Goal: Task Accomplishment & Management: Use online tool/utility

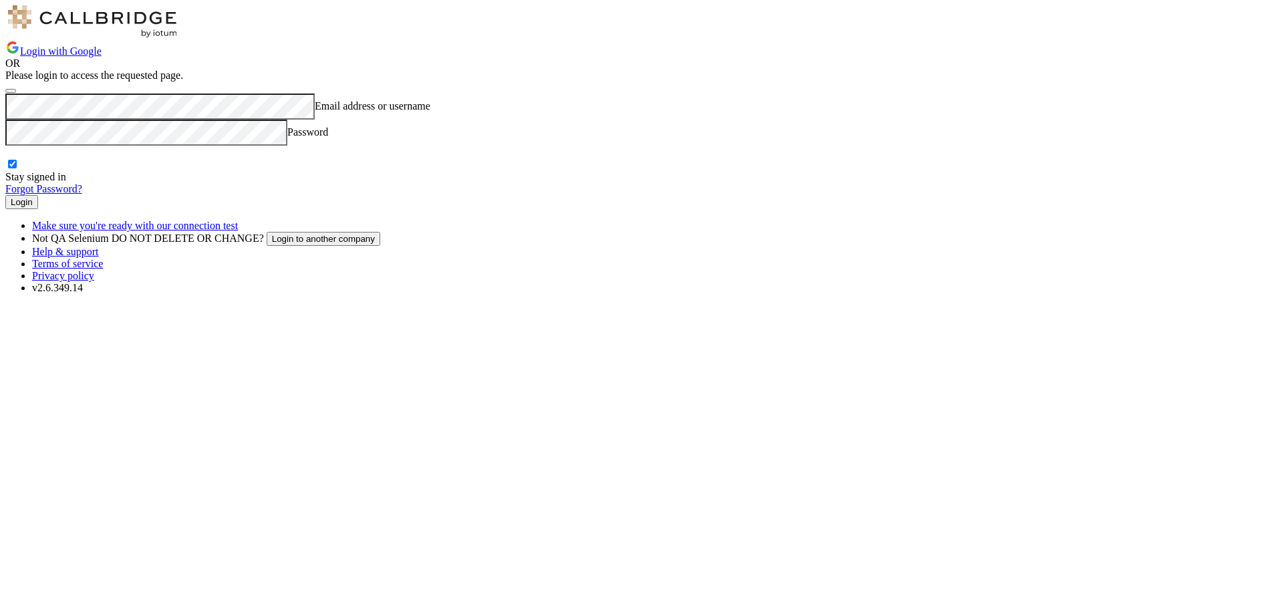
click at [38, 209] on button "Login" at bounding box center [21, 202] width 33 height 14
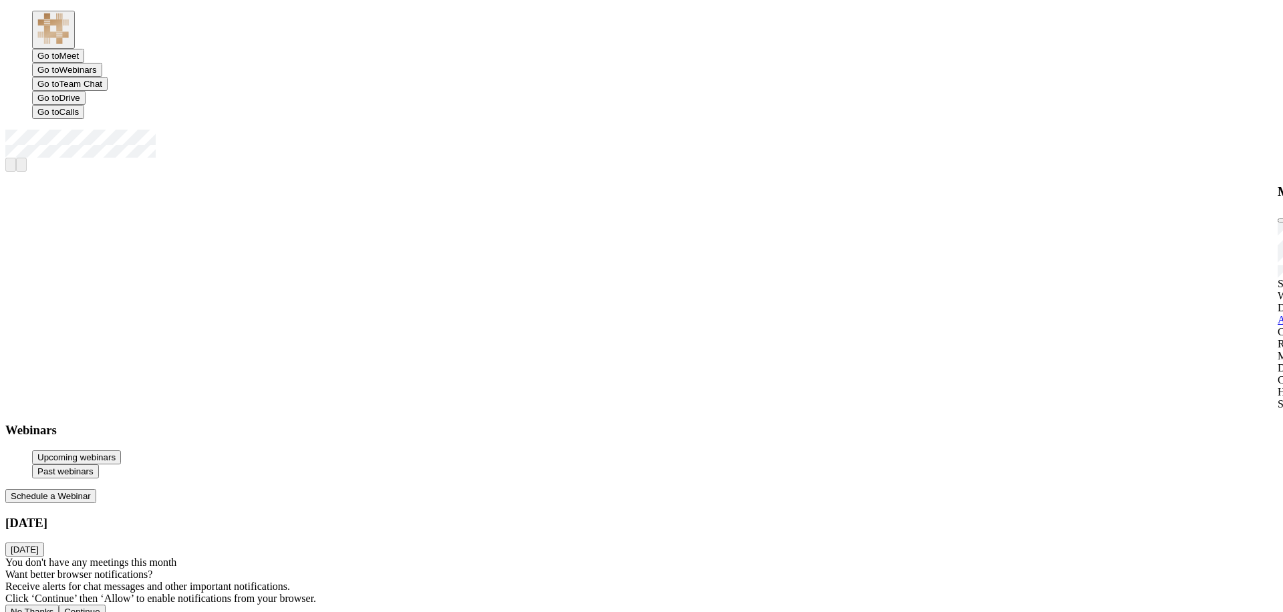
click at [96, 489] on button "Schedule a Webinar" at bounding box center [50, 496] width 91 height 14
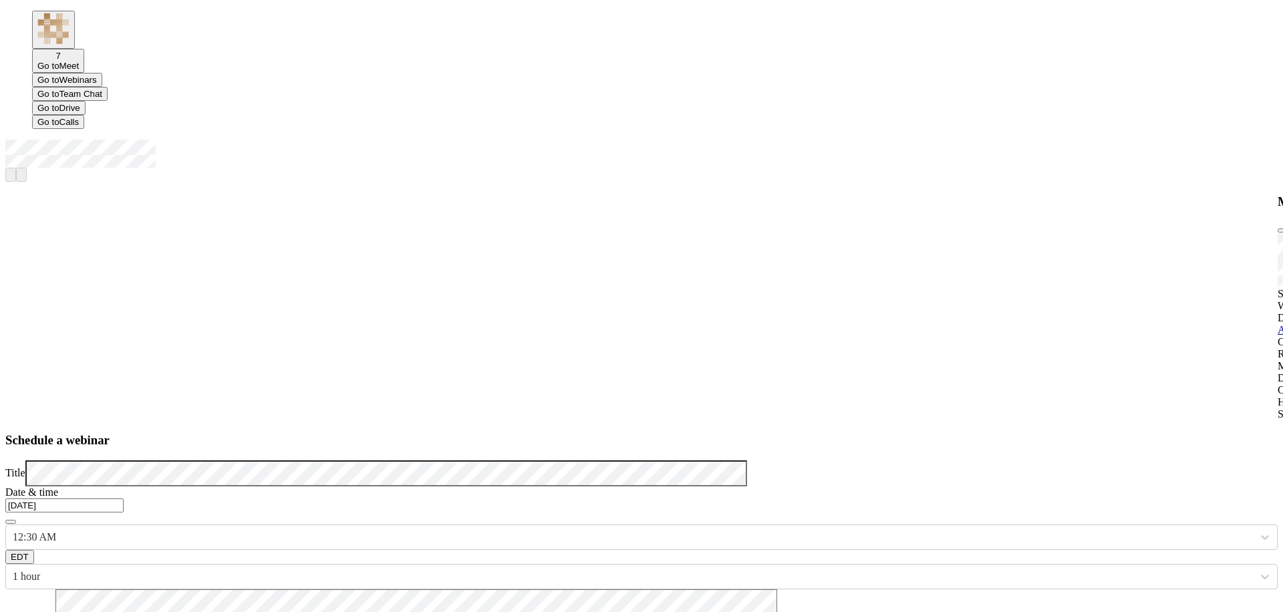
checkbox input "false"
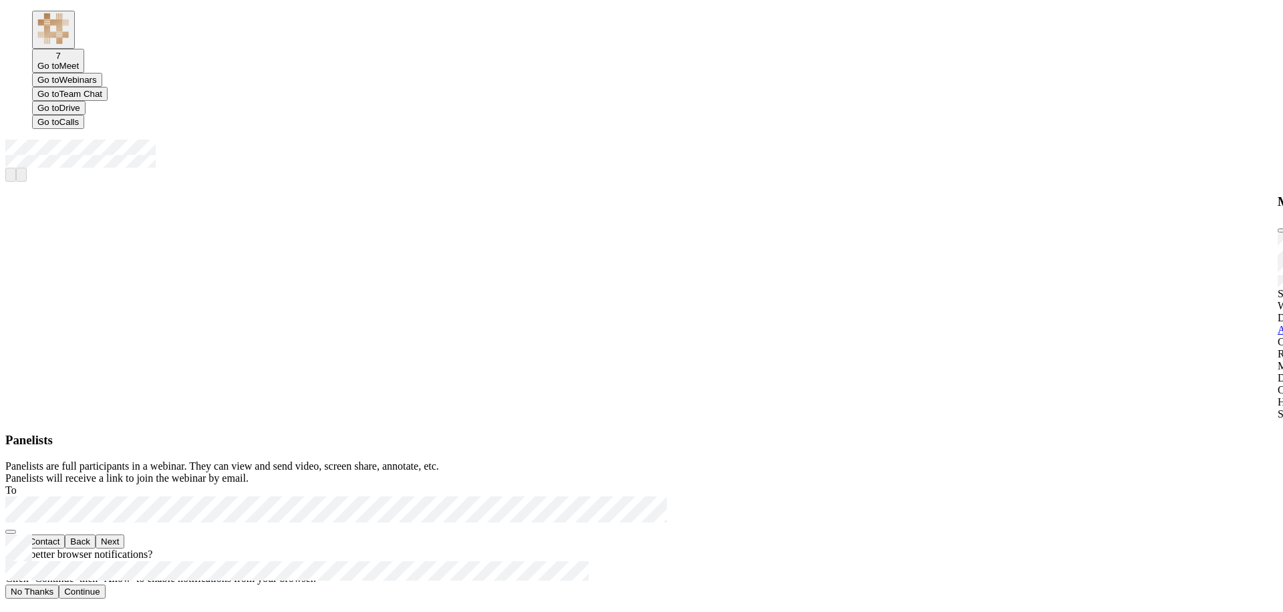
scroll to position [347, 710]
click at [124, 549] on button "Next" at bounding box center [110, 541] width 29 height 14
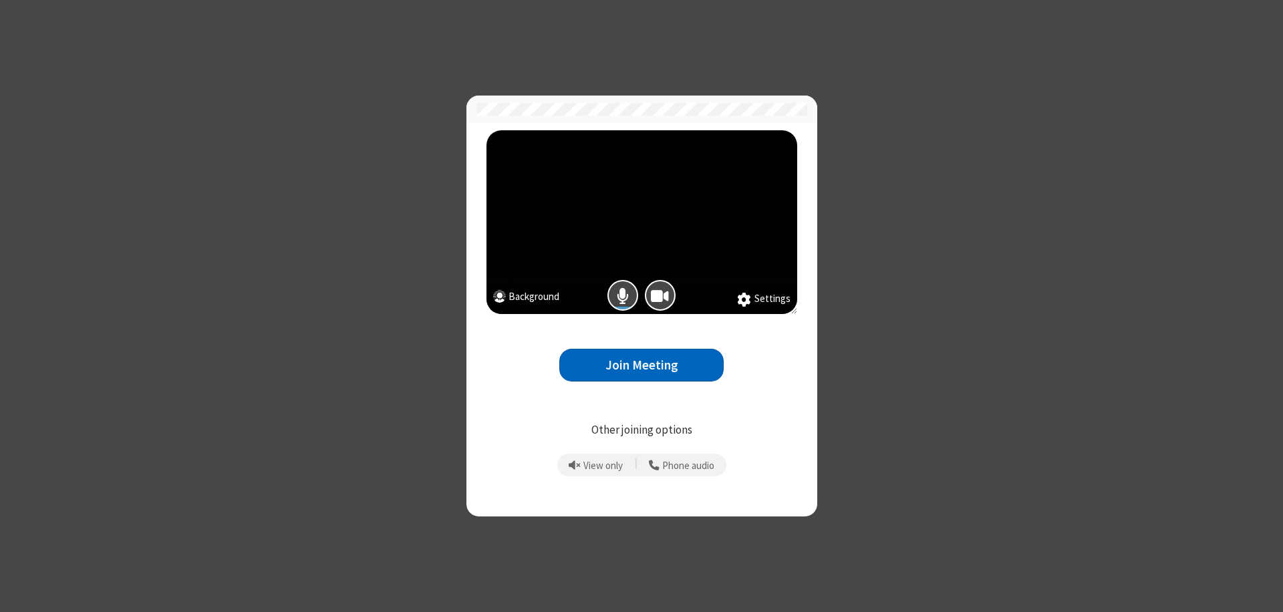
click at [641, 365] on button "Join Meeting" at bounding box center [641, 365] width 164 height 33
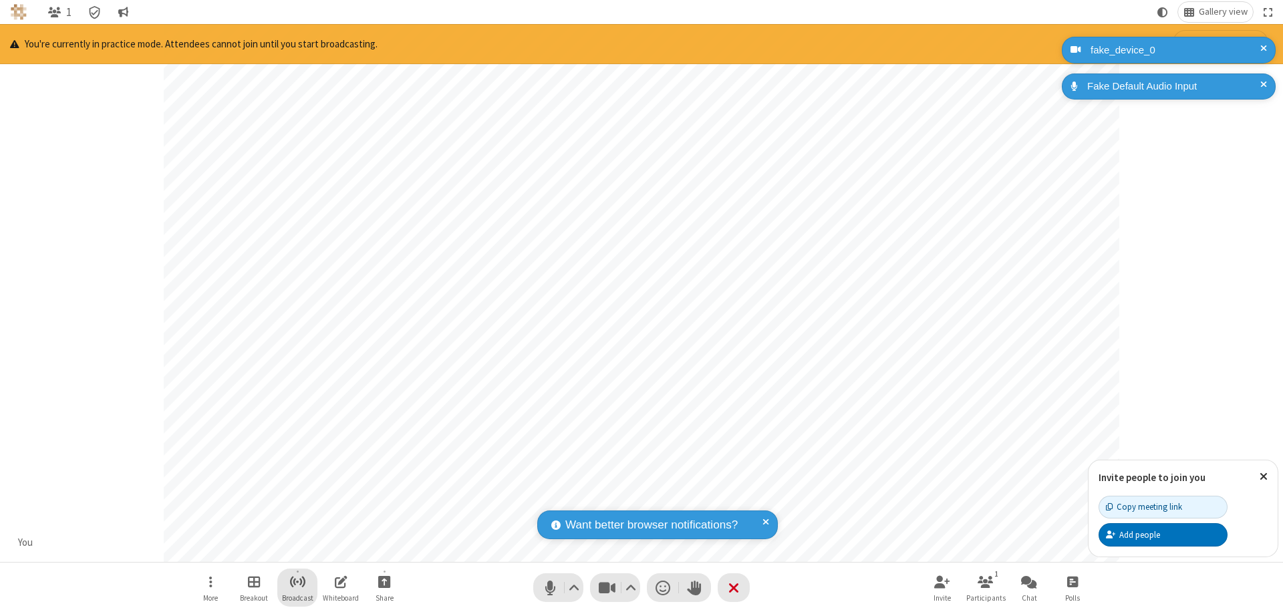
click at [297, 581] on span "Start broadcast" at bounding box center [297, 581] width 17 height 17
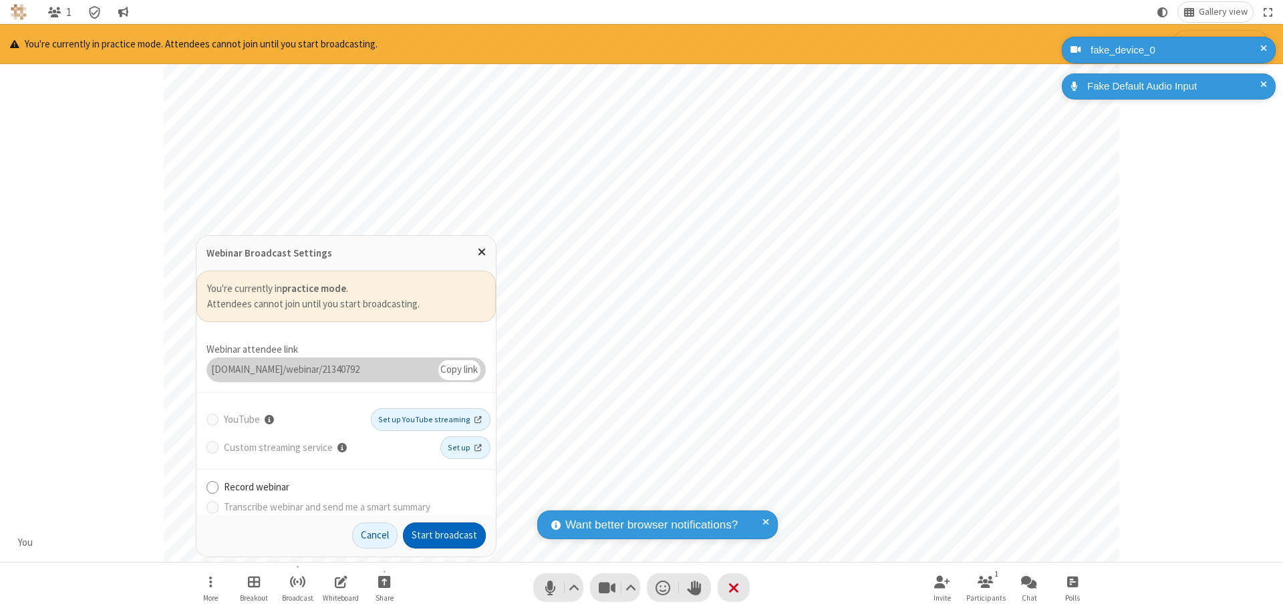
click at [444, 535] on button "Start broadcast" at bounding box center [444, 535] width 83 height 27
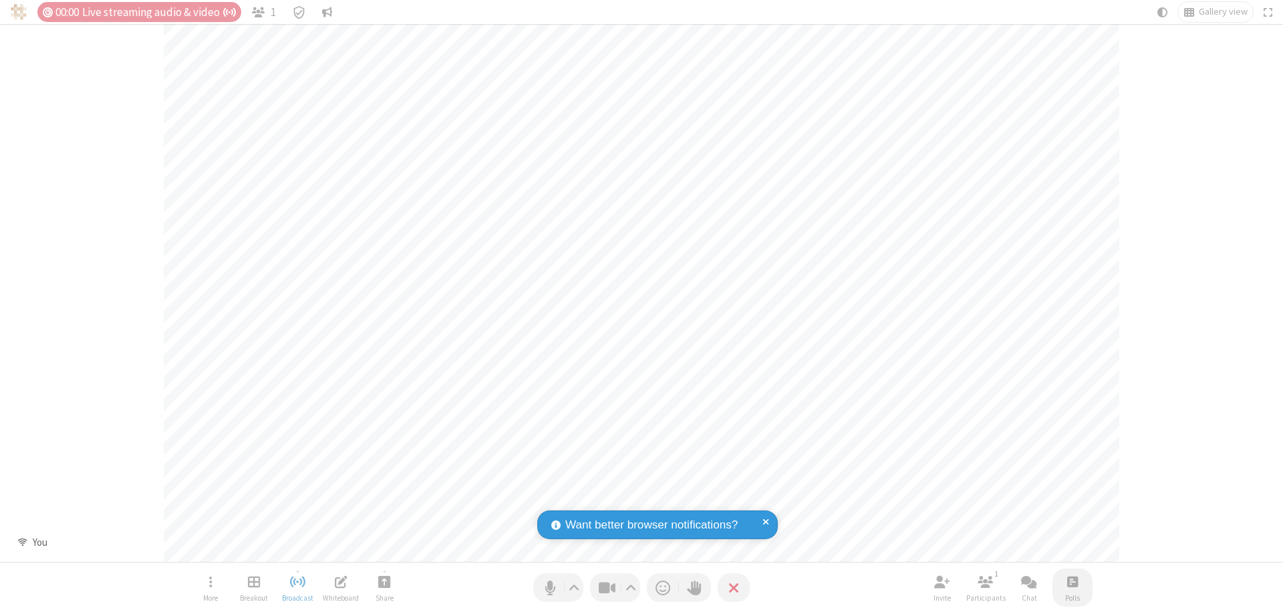
click at [1072, 581] on span "Open poll" at bounding box center [1072, 581] width 11 height 17
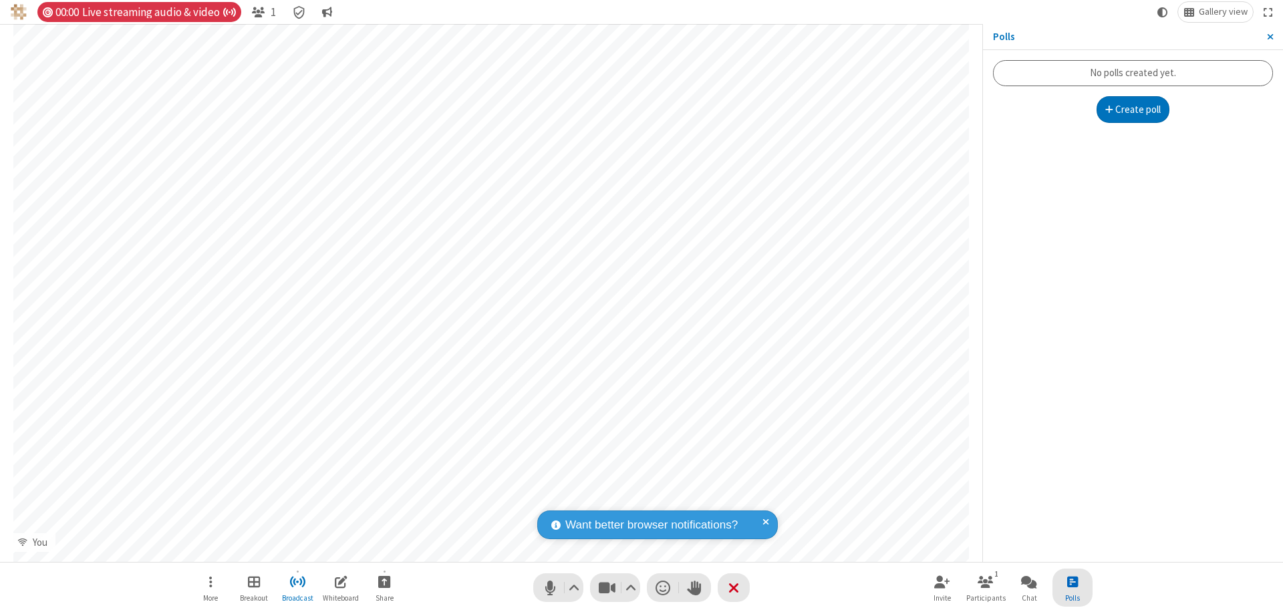
click at [1132, 110] on button "Create poll" at bounding box center [1132, 109] width 73 height 27
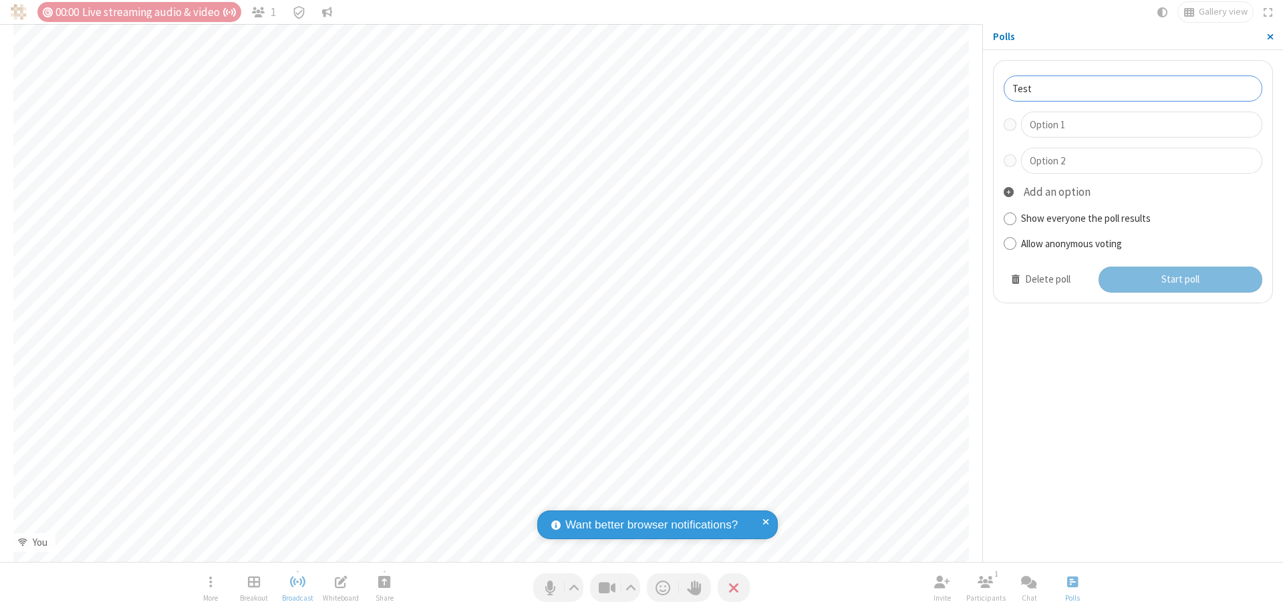
type input "Test"
type input "Yes"
type input "No"
click at [1179, 279] on button "Start poll" at bounding box center [1180, 280] width 164 height 27
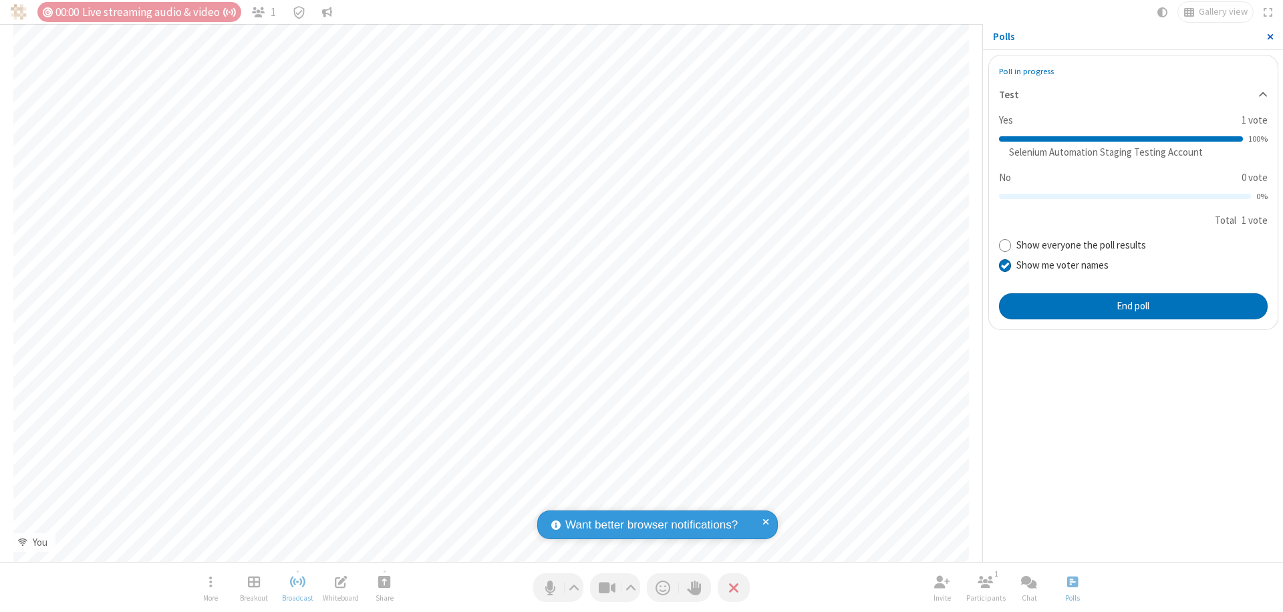
click at [1269, 37] on span "Close sidebar" at bounding box center [1270, 36] width 7 height 11
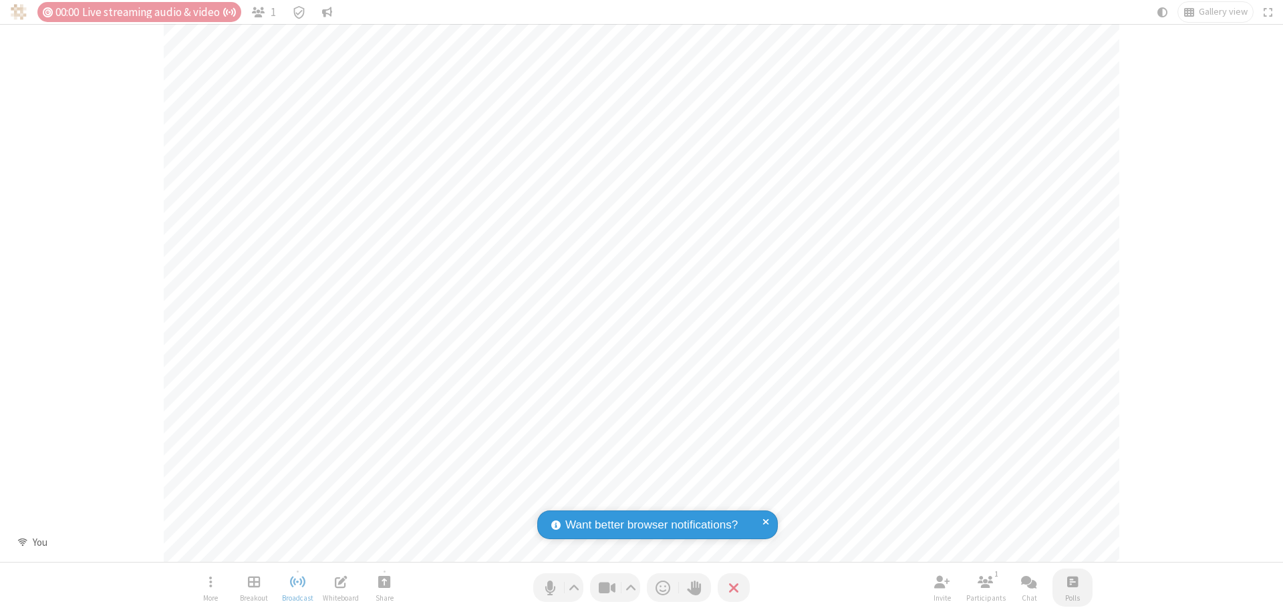
click at [1072, 581] on span "Open poll" at bounding box center [1072, 581] width 11 height 17
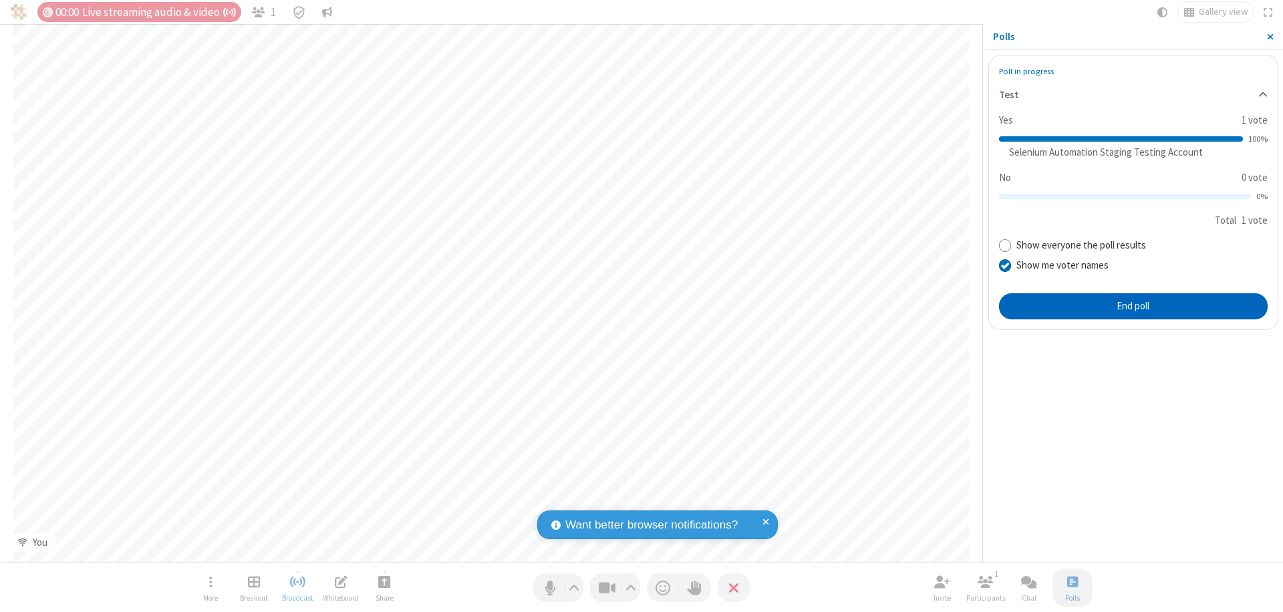
click at [1132, 306] on button "End poll" at bounding box center [1133, 306] width 269 height 27
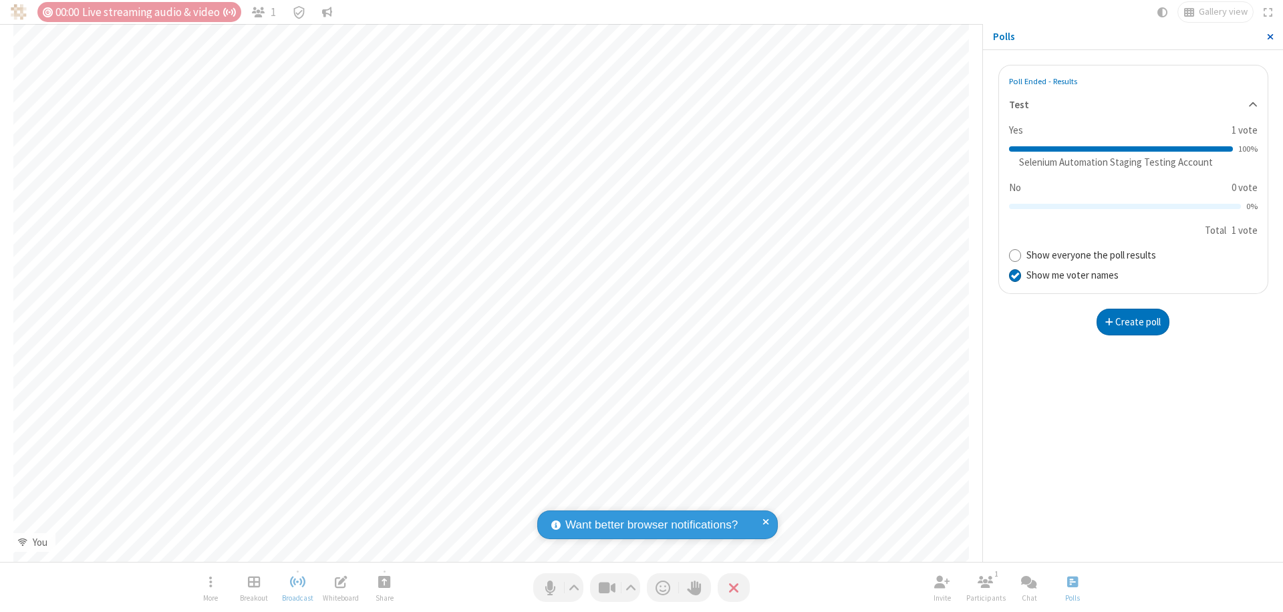
click at [1269, 37] on span "Close sidebar" at bounding box center [1270, 36] width 7 height 11
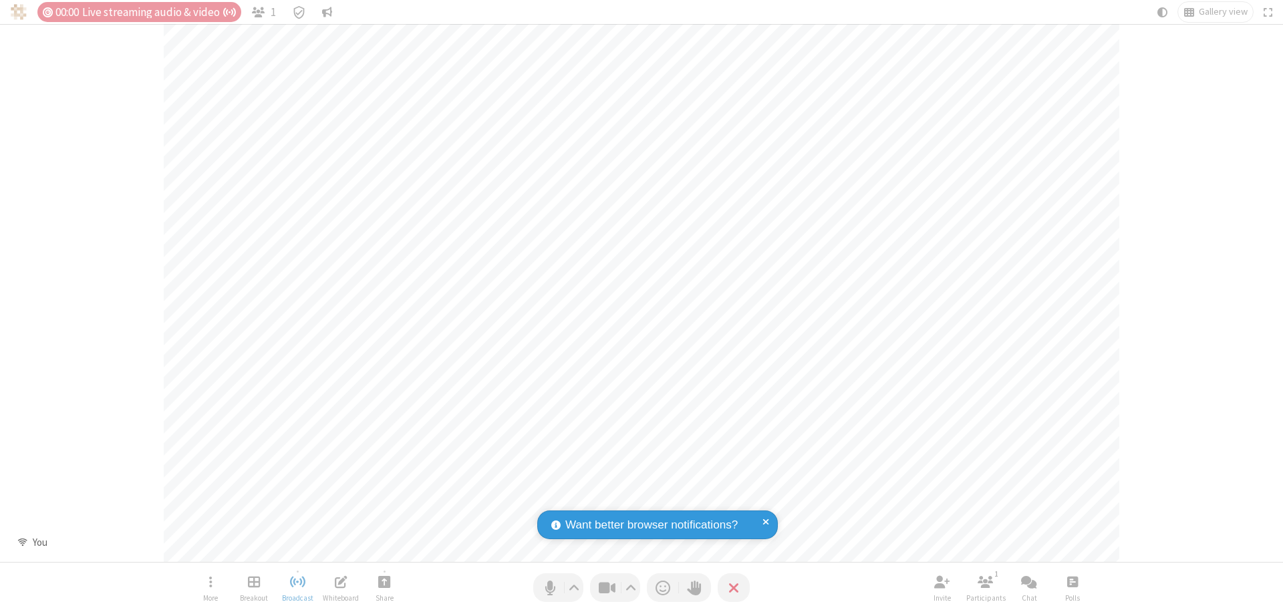
click at [1072, 581] on span "Open poll" at bounding box center [1072, 581] width 11 height 17
